Goal: Check status: Check status

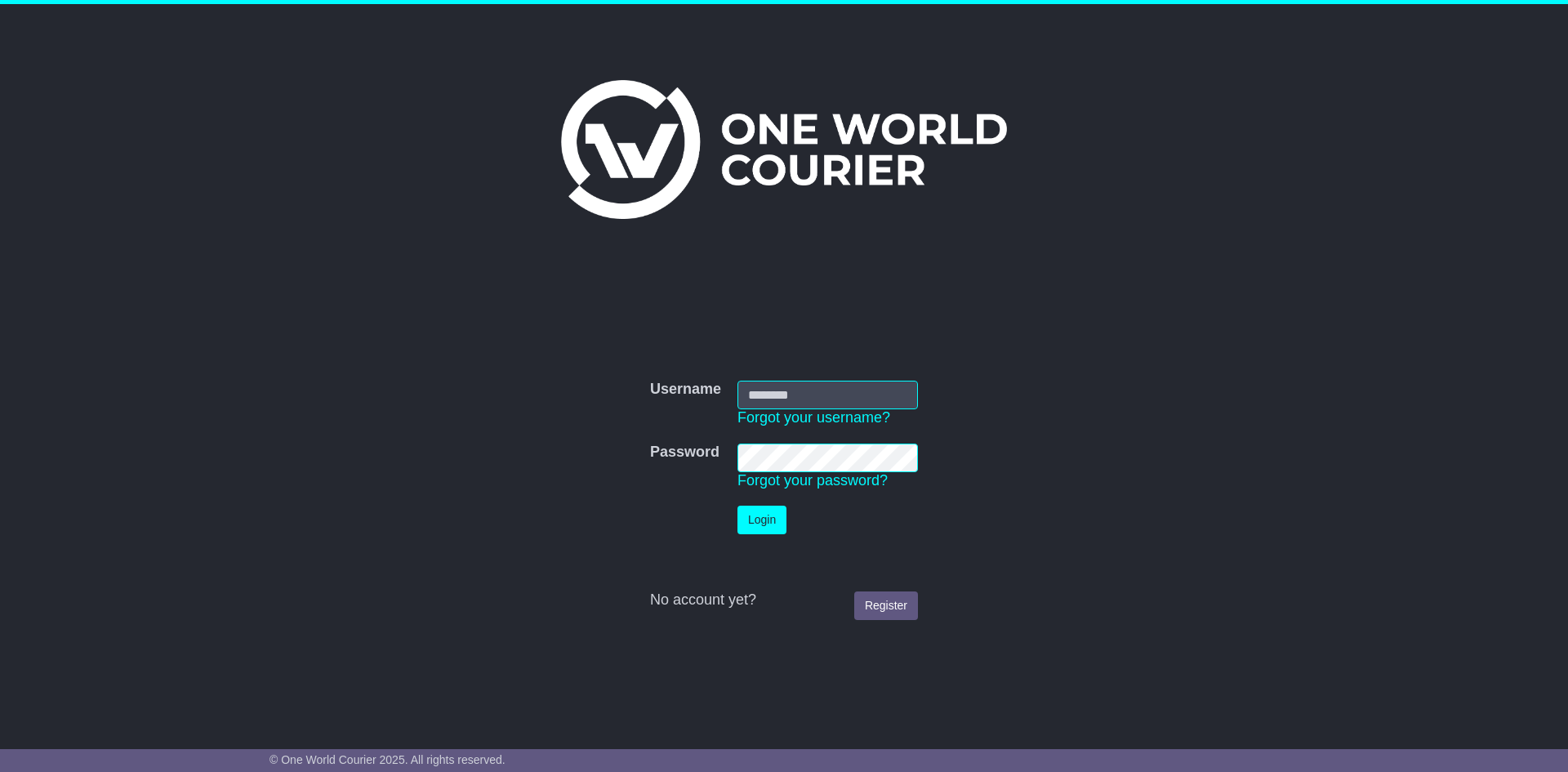
type input "**********"
click at [777, 511] on button "Login" at bounding box center [762, 520] width 49 height 29
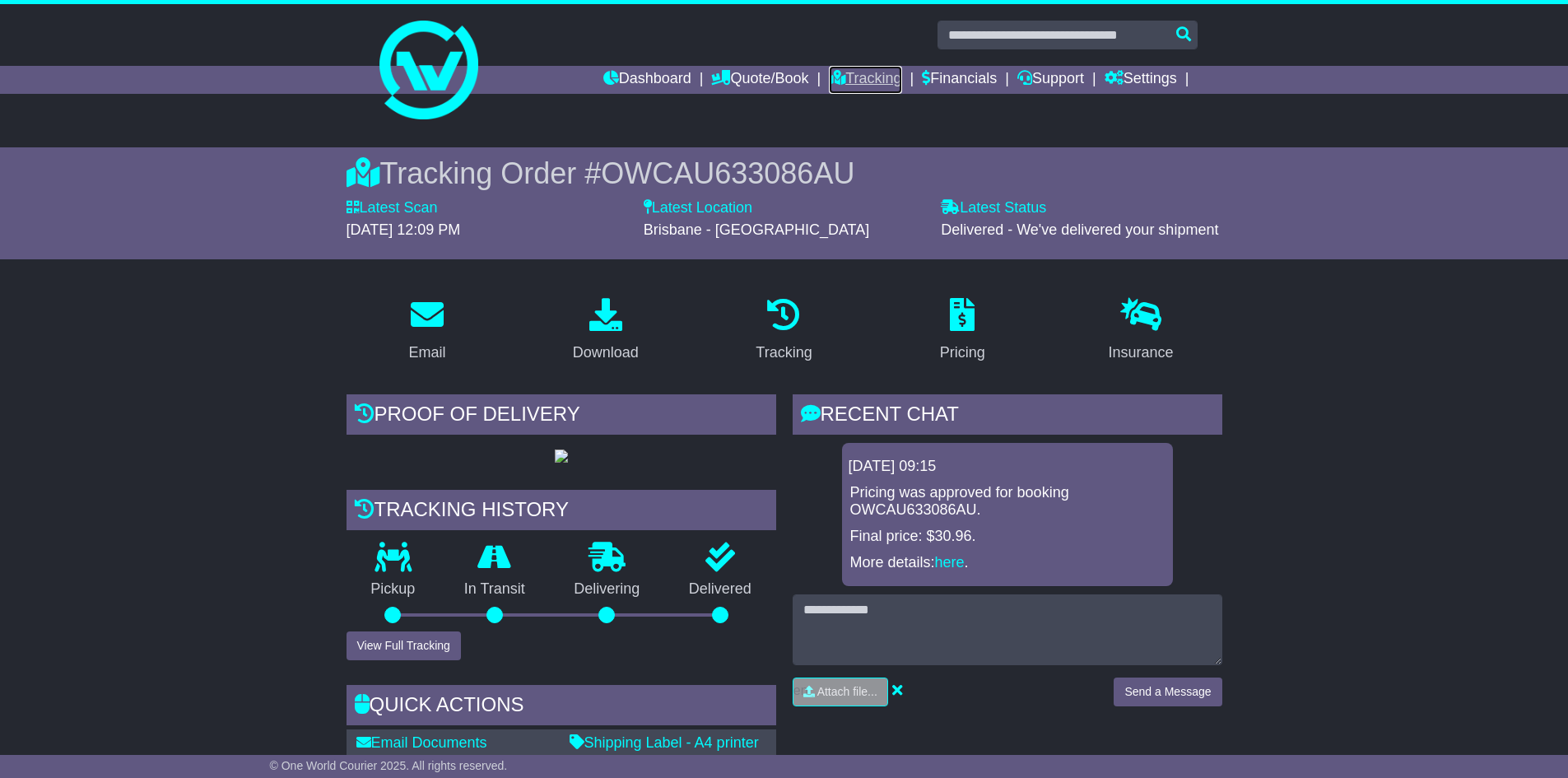
click at [865, 72] on link "Tracking" at bounding box center [865, 80] width 73 height 28
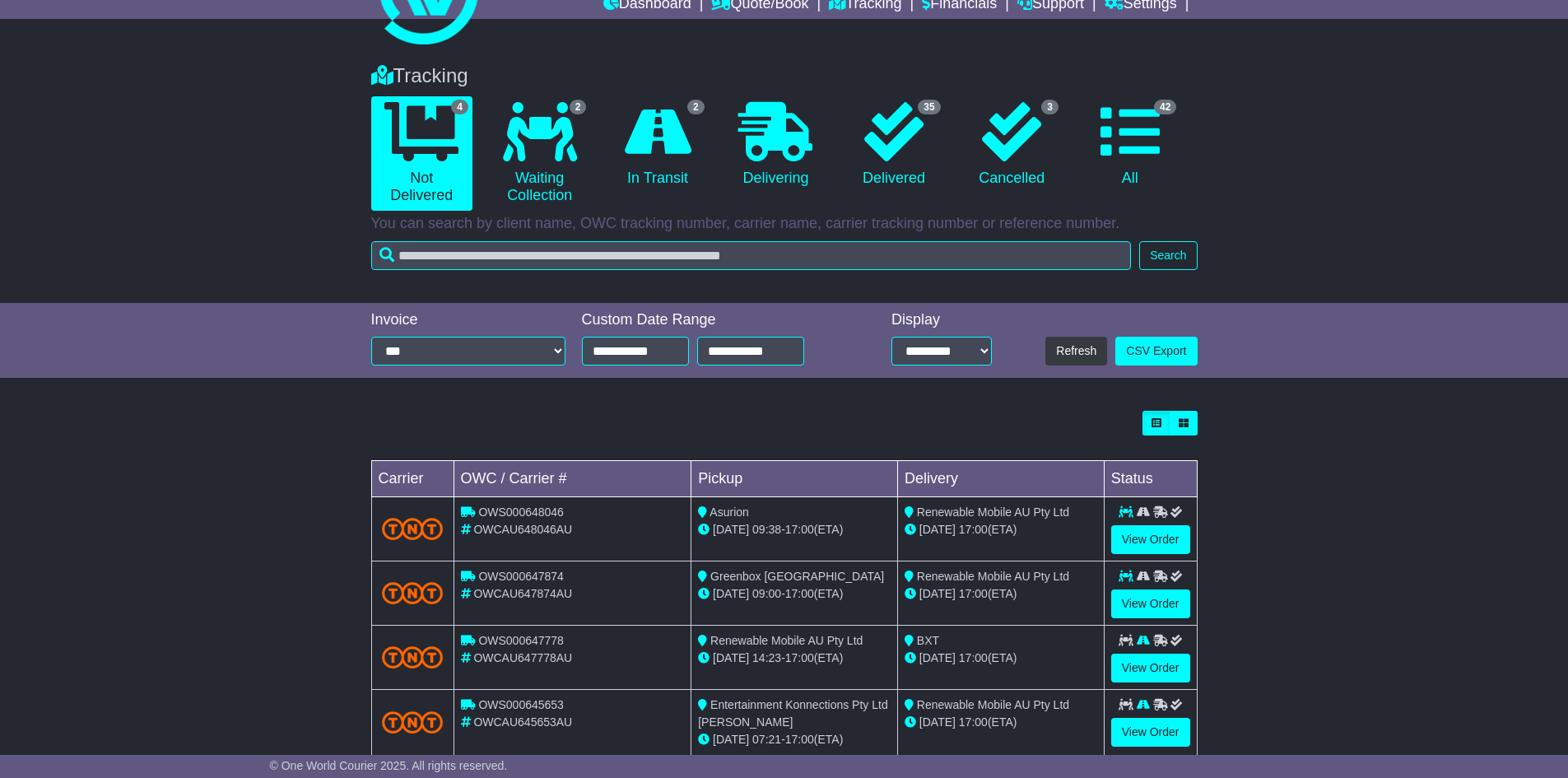
scroll to position [111, 0]
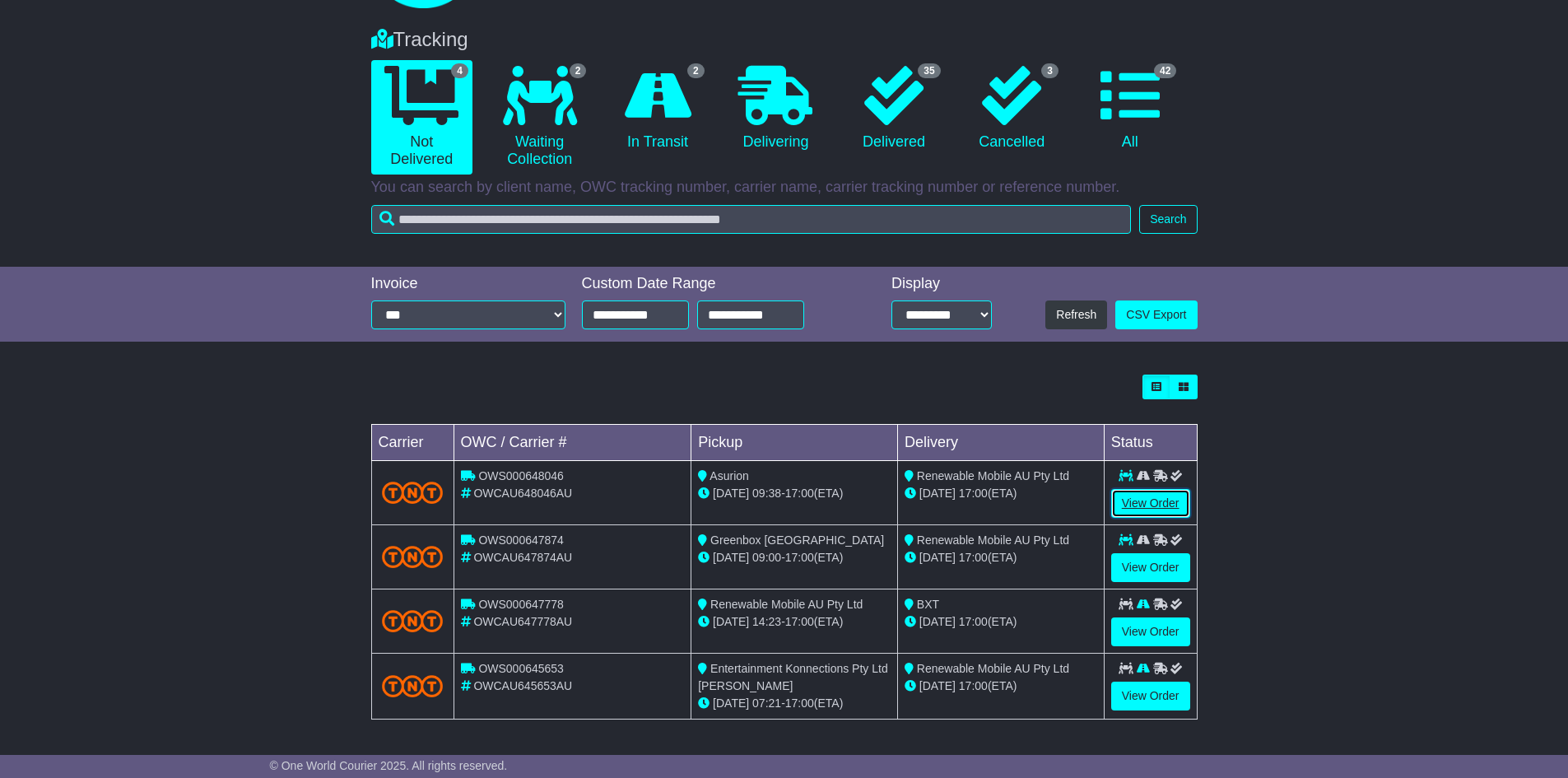
click at [1155, 500] on link "View Order" at bounding box center [1151, 504] width 79 height 29
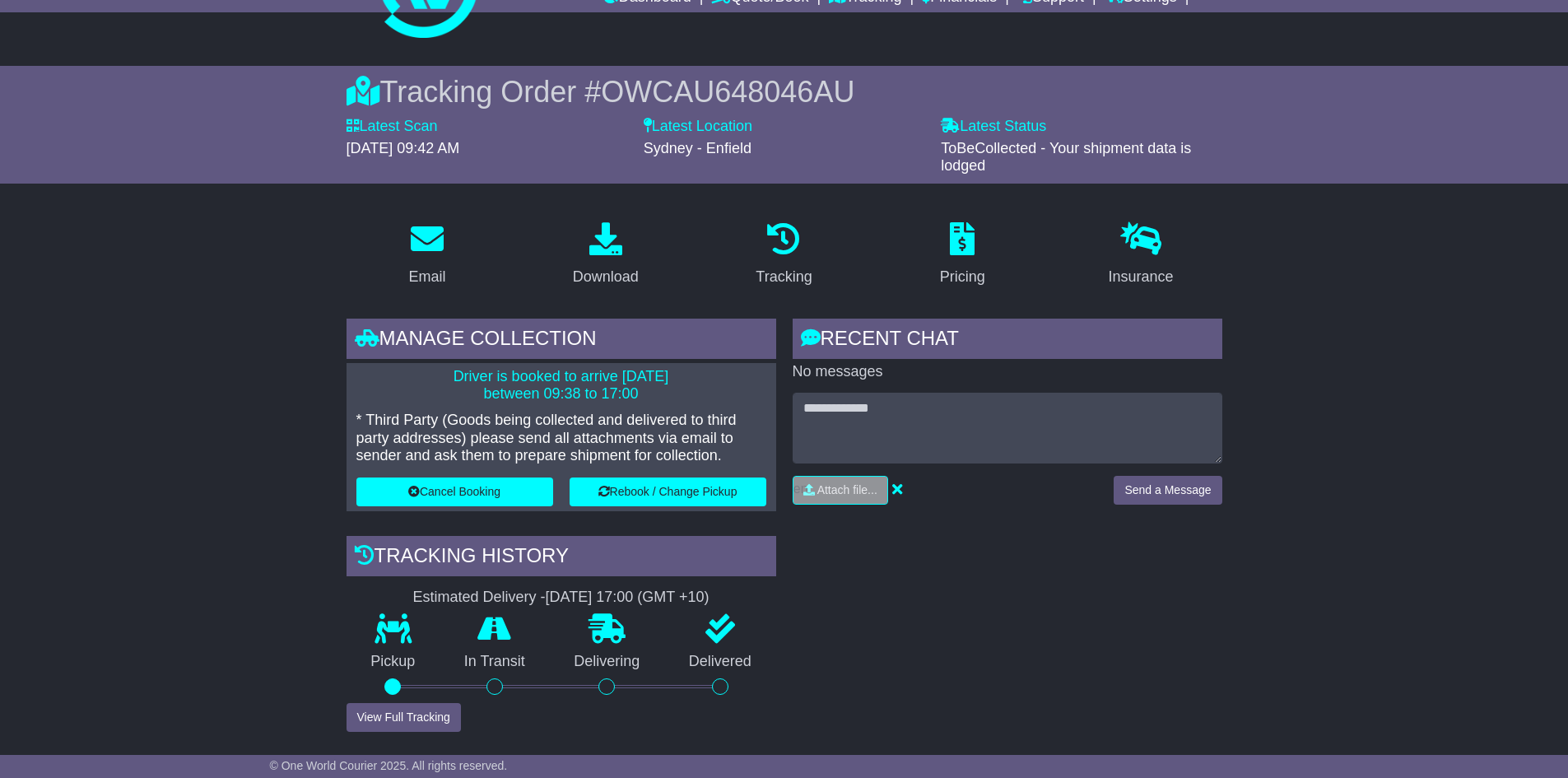
scroll to position [137, 0]
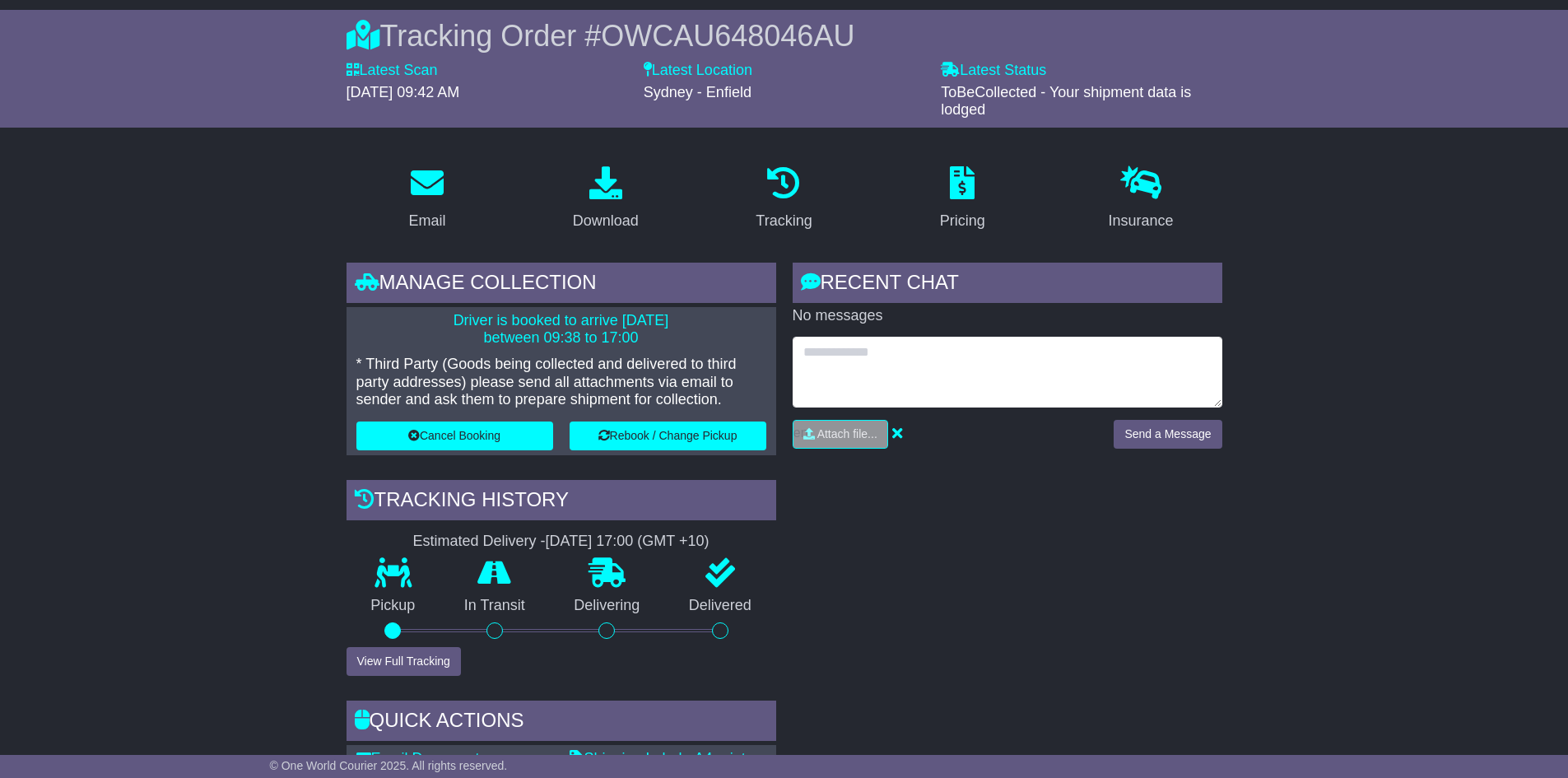
click at [873, 356] on textarea at bounding box center [1008, 372] width 430 height 71
type textarea "**********"
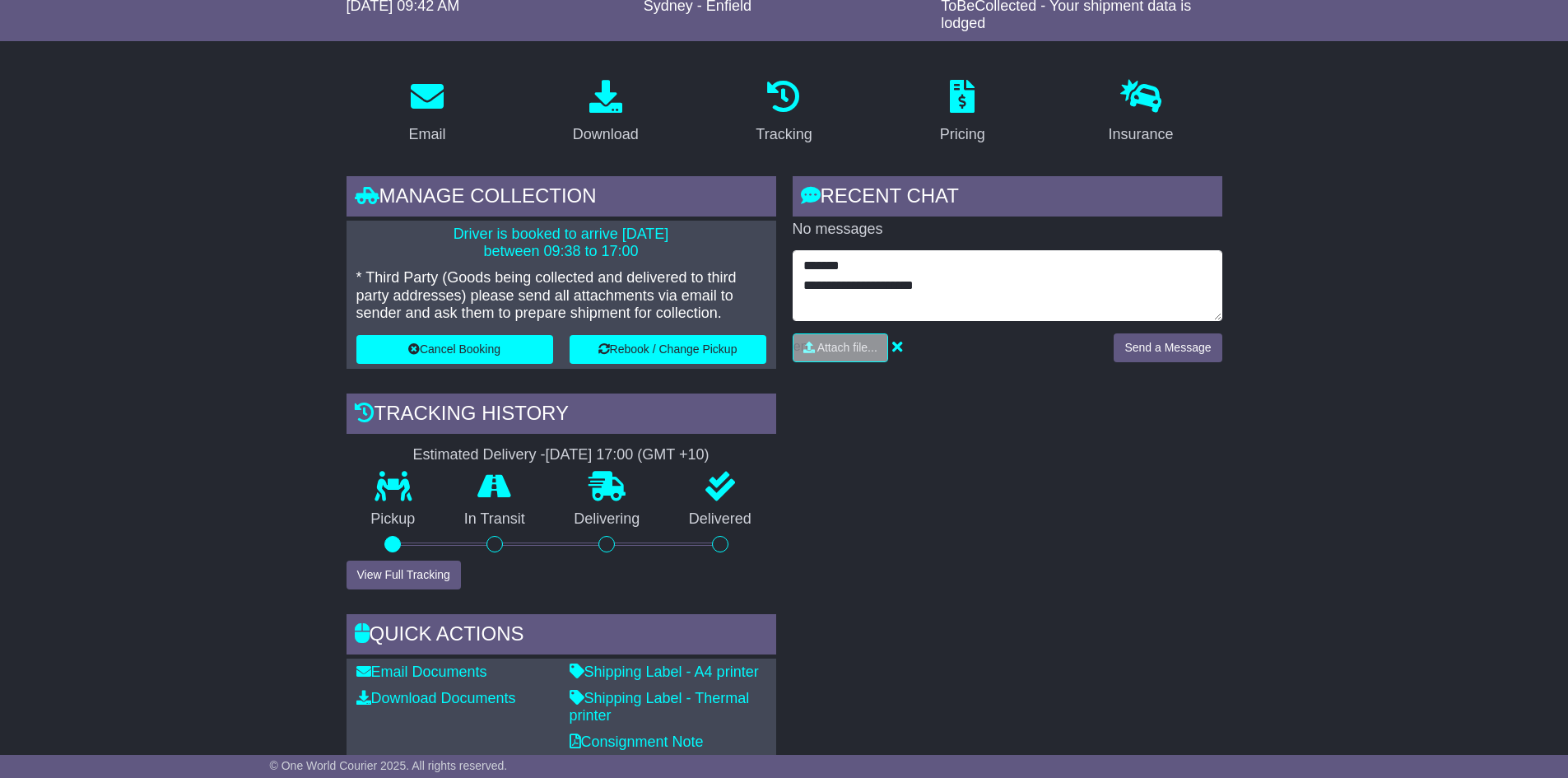
scroll to position [274, 0]
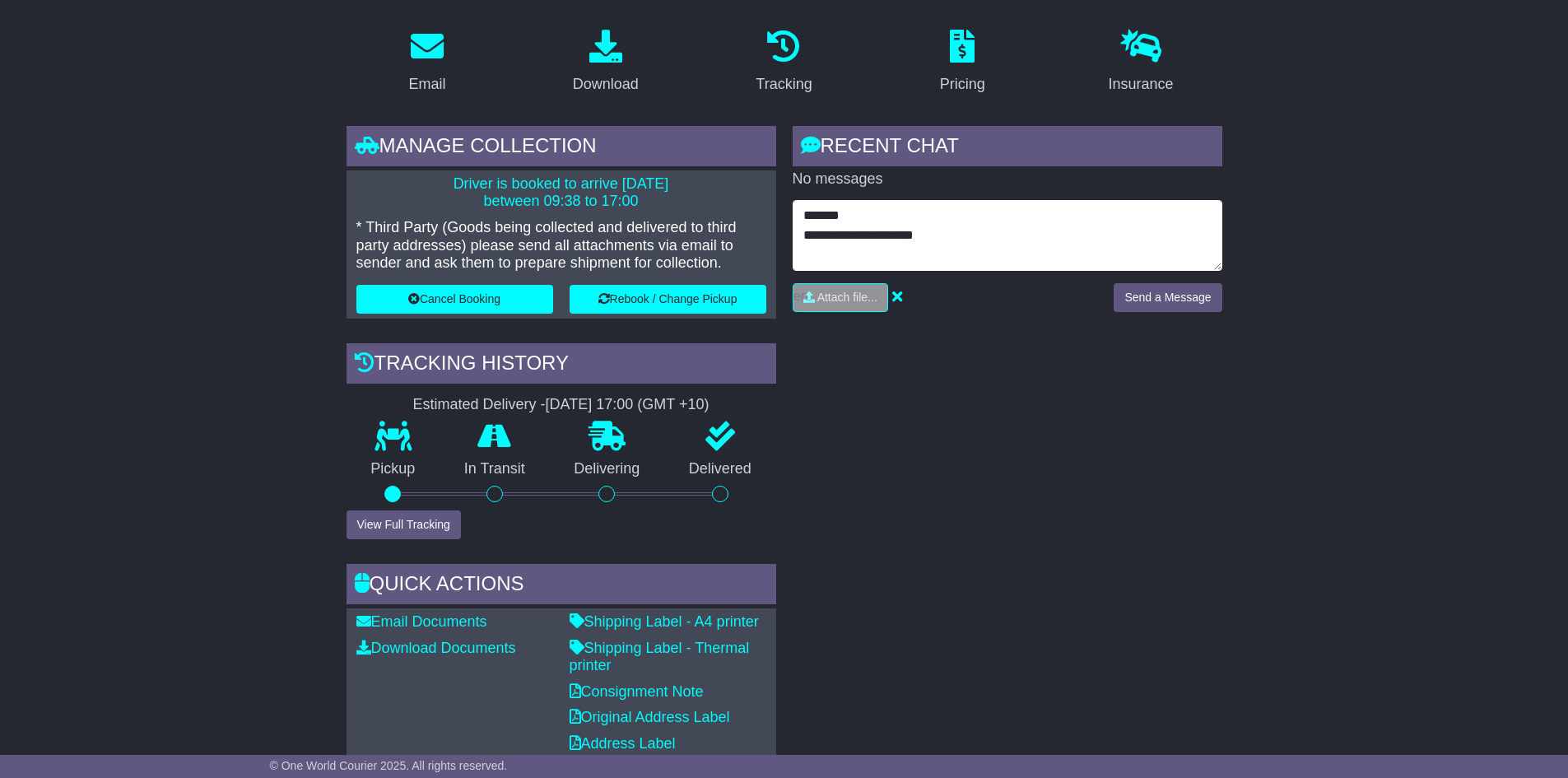
drag, startPoint x: 949, startPoint y: 241, endPoint x: 705, endPoint y: 181, distance: 251.3
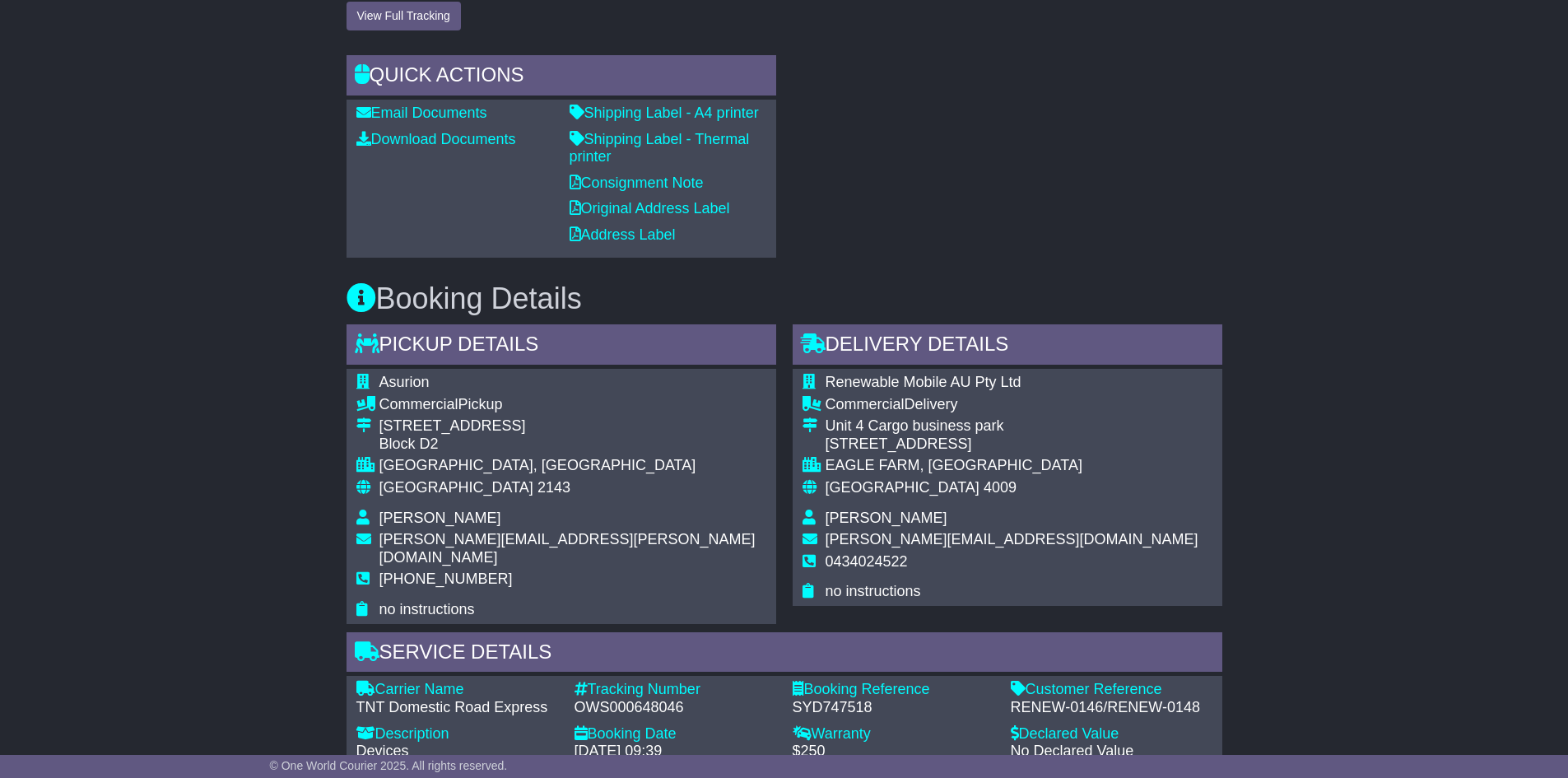
scroll to position [823, 0]
